Goal: Information Seeking & Learning: Learn about a topic

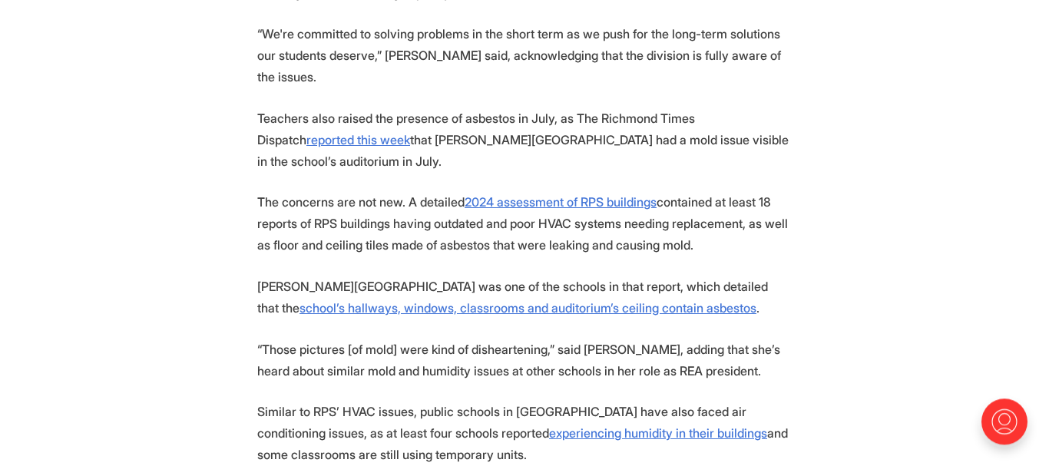
scroll to position [1201, 0]
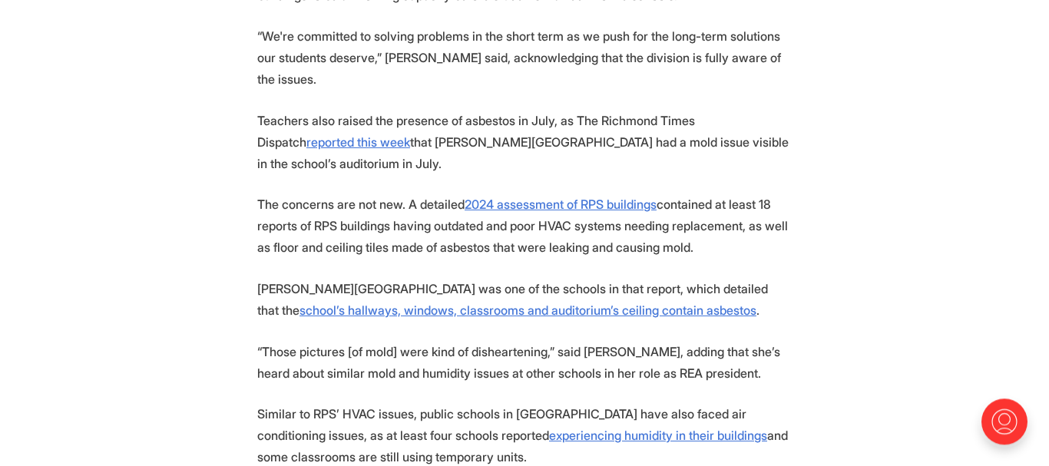
click at [587, 235] on p "The concerns are not new. A detailed 2024 assessment of RPS buildings contained…" at bounding box center [524, 226] width 535 height 65
click at [573, 212] on u "2024 assessment of RPS buildings" at bounding box center [561, 204] width 192 height 15
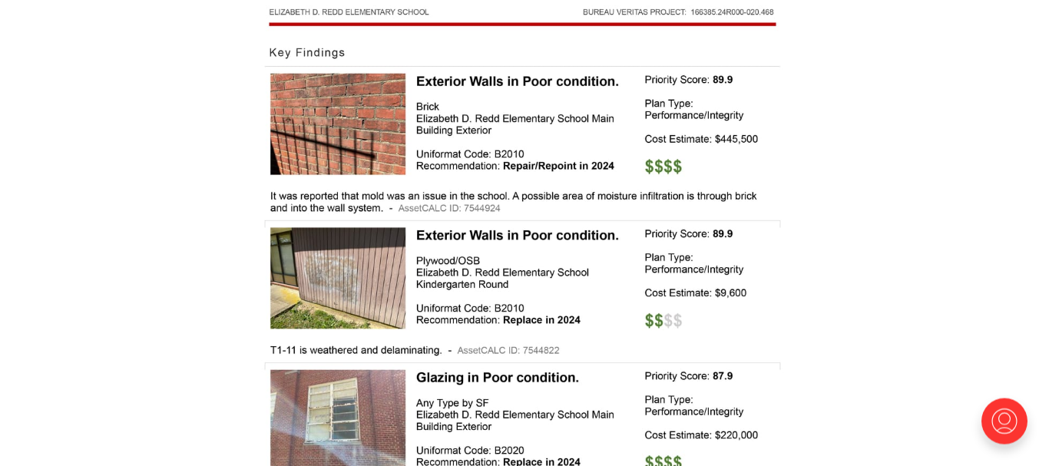
scroll to position [958, 0]
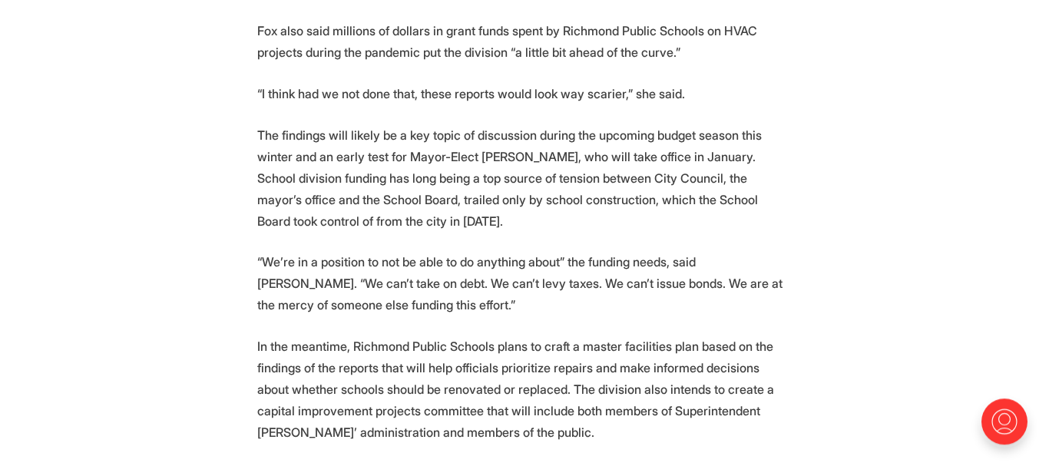
scroll to position [3453, 0]
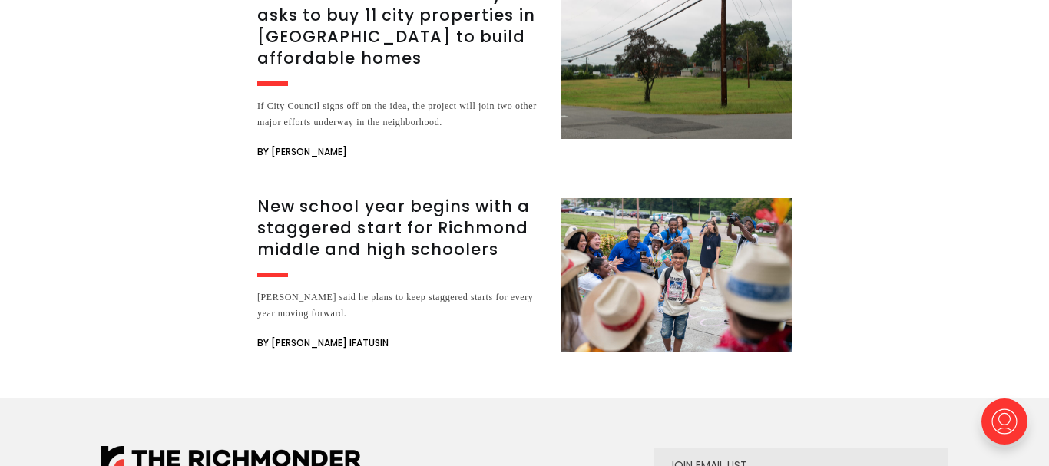
scroll to position [4041, 0]
